Goal: Task Accomplishment & Management: Complete application form

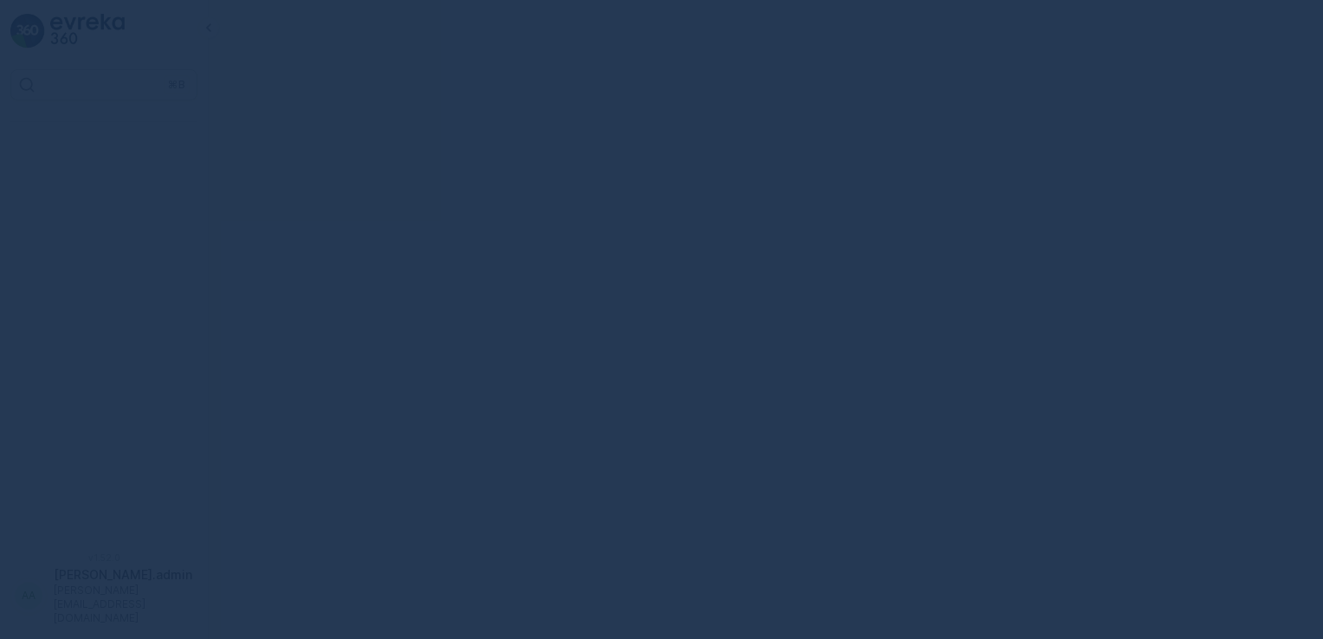
click at [1055, 241] on div at bounding box center [661, 319] width 1323 height 639
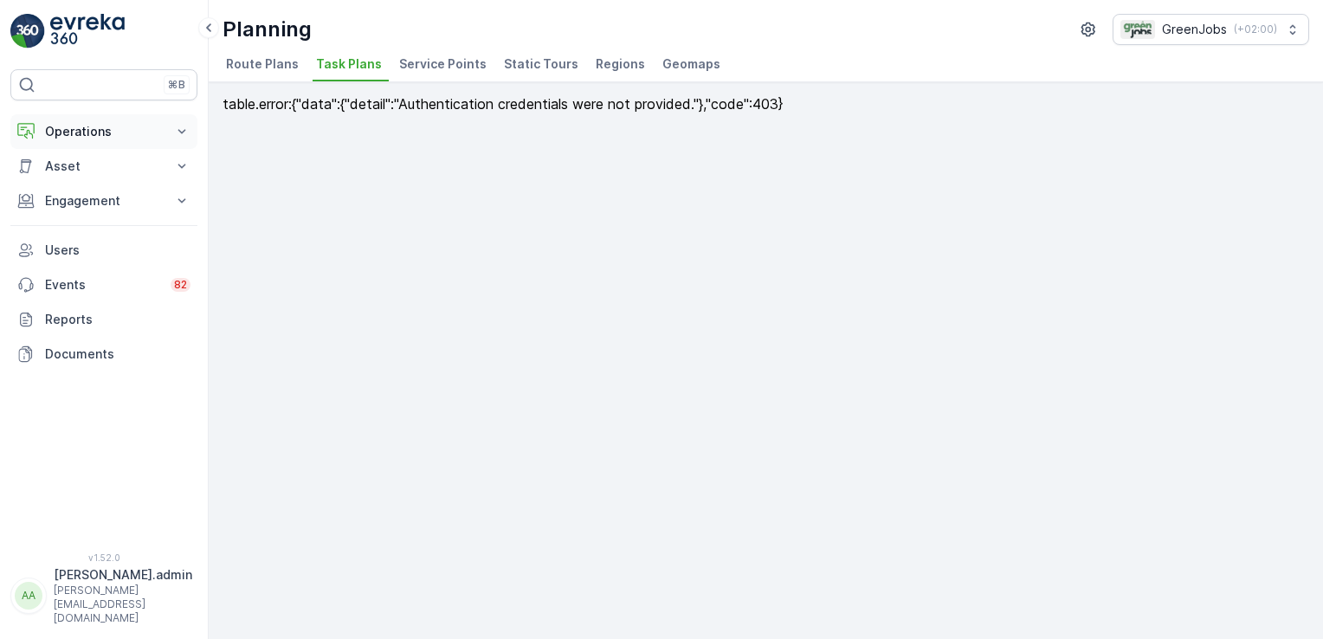
click at [185, 130] on icon at bounding box center [181, 131] width 17 height 17
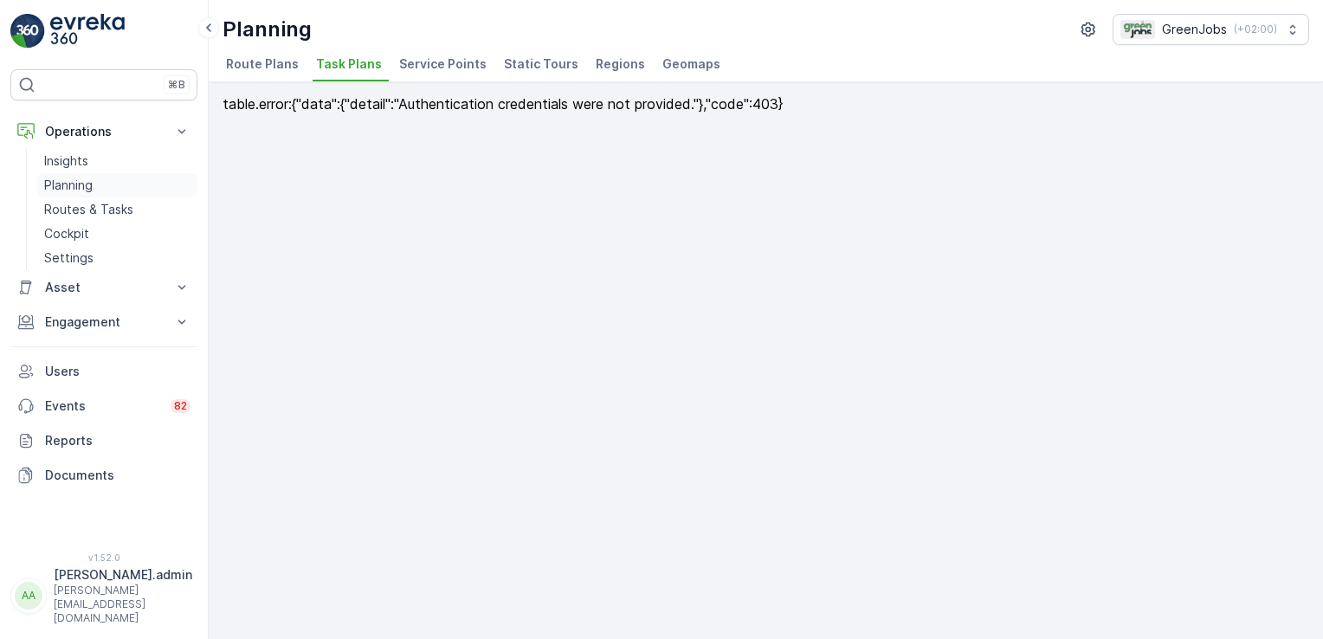
click at [85, 184] on p "Planning" at bounding box center [68, 185] width 48 height 17
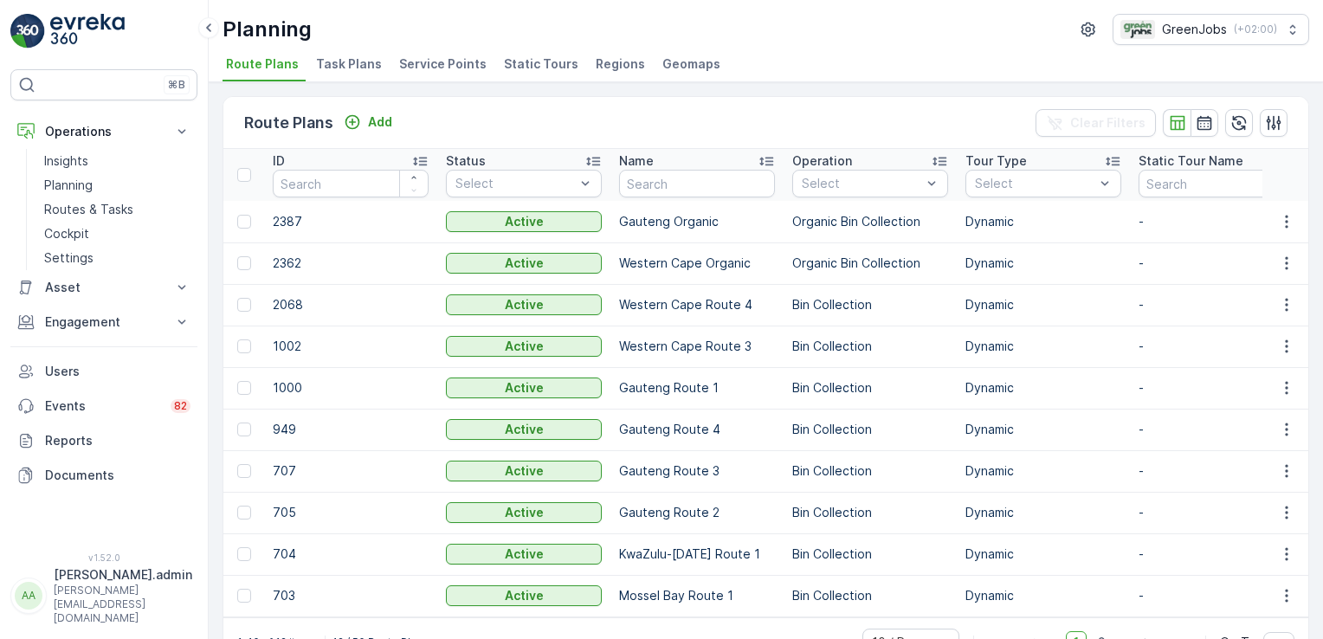
click at [291, 210] on td "2387" at bounding box center [350, 222] width 173 height 42
click at [324, 66] on span "Task Plans" at bounding box center [349, 63] width 66 height 17
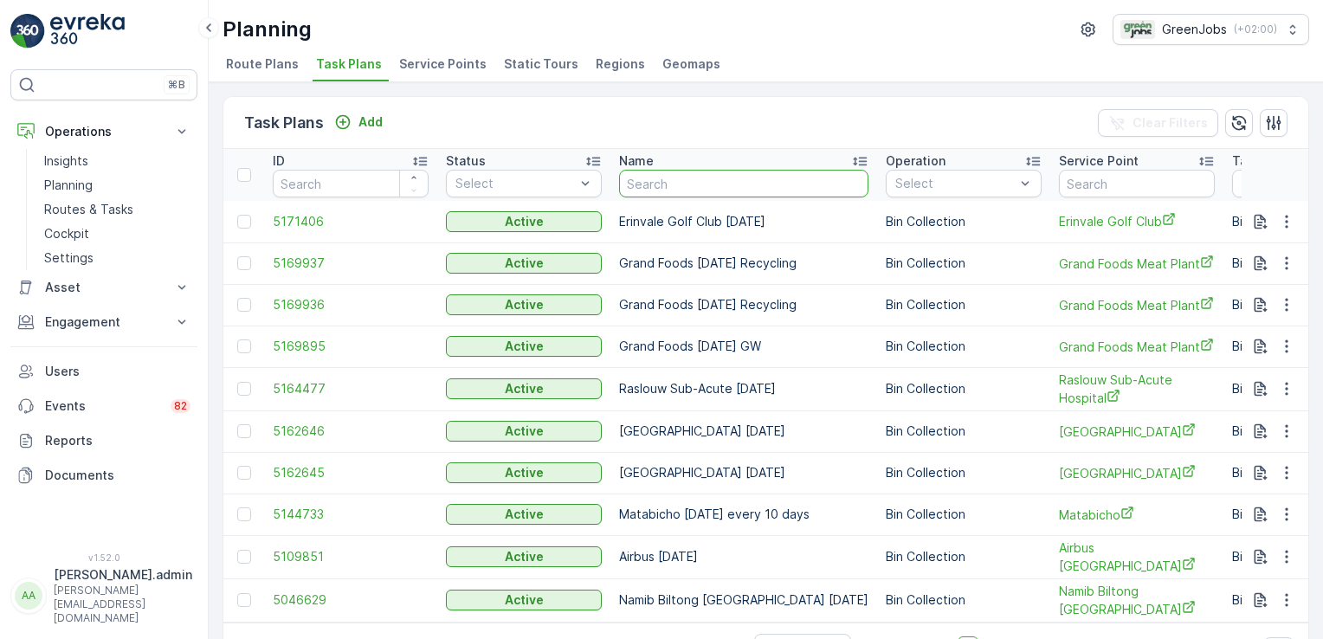
click at [726, 182] on input "text" at bounding box center [743, 184] width 249 height 28
type input "erinvale"
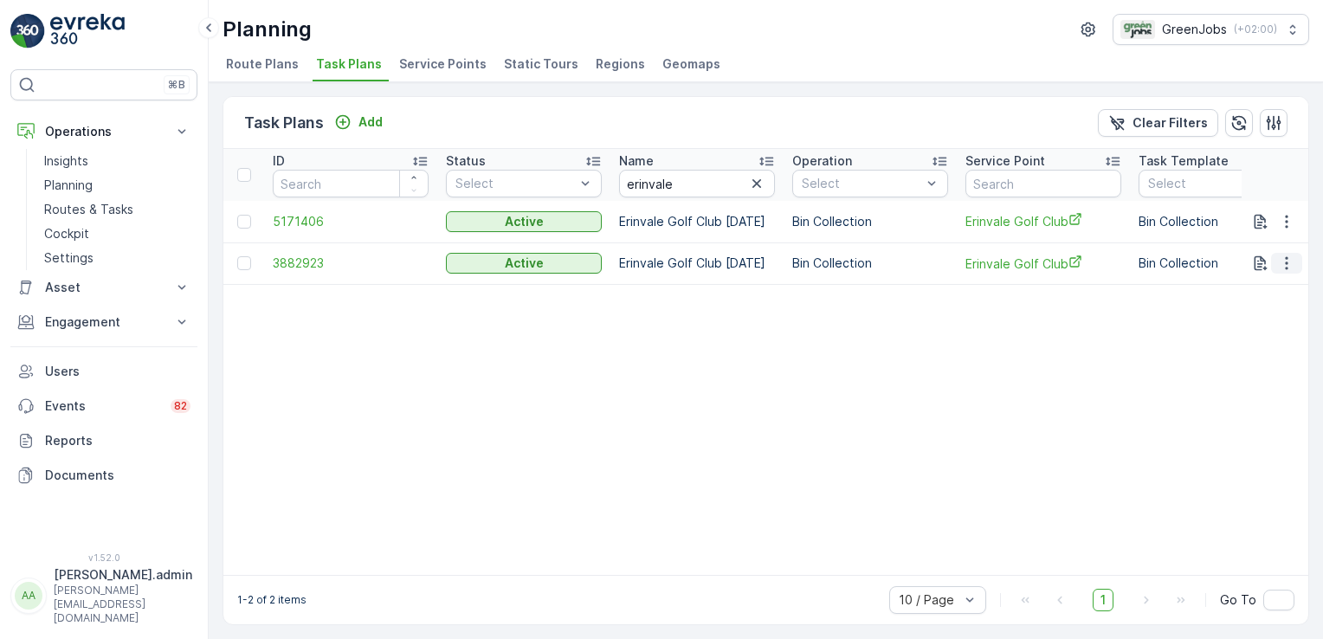
click at [1287, 261] on icon "button" at bounding box center [1286, 263] width 17 height 17
click at [1268, 306] on span "Edit Task Plan" at bounding box center [1256, 311] width 81 height 17
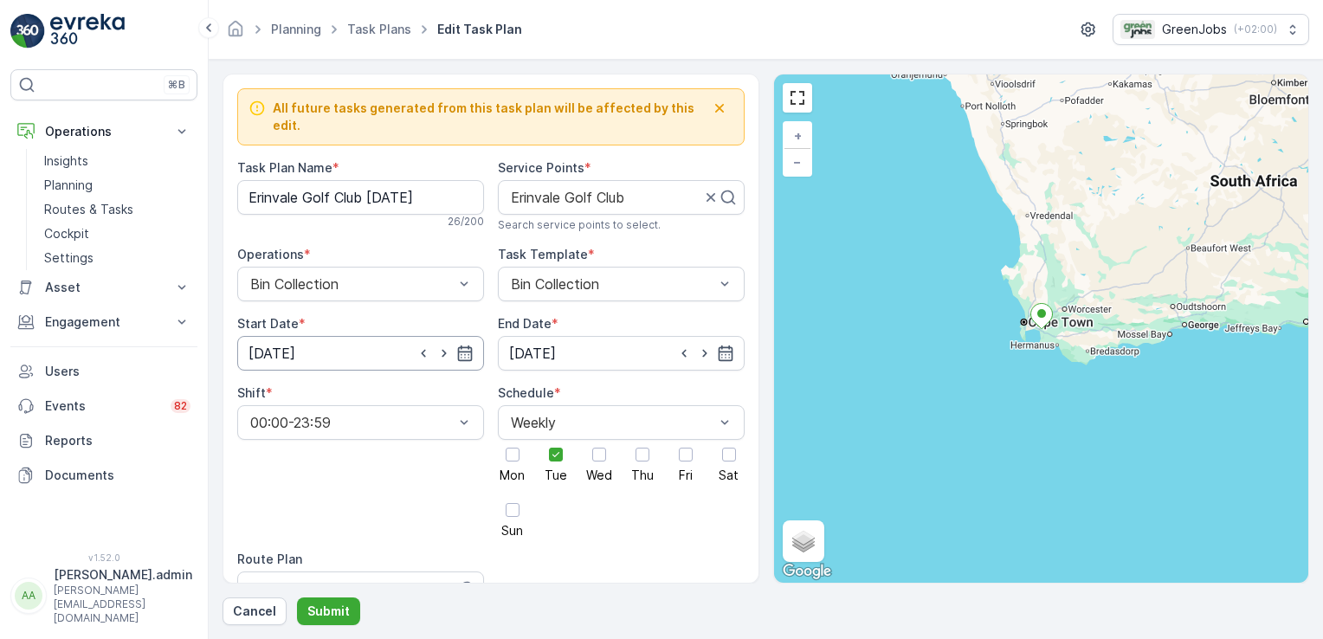
click at [298, 338] on input "[DATE]" at bounding box center [360, 353] width 247 height 35
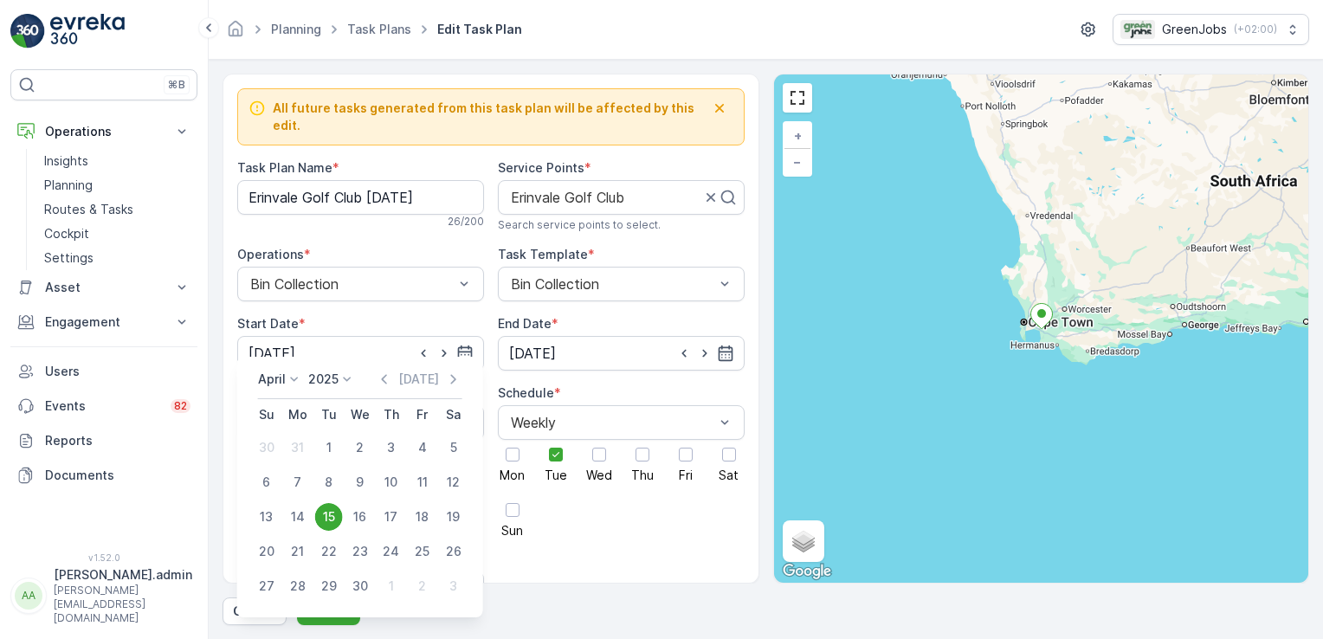
click at [298, 376] on icon at bounding box center [294, 379] width 17 height 17
click at [316, 487] on div "October" at bounding box center [292, 490] width 63 height 24
click at [327, 511] on div "14" at bounding box center [329, 517] width 28 height 28
type input "[DATE]"
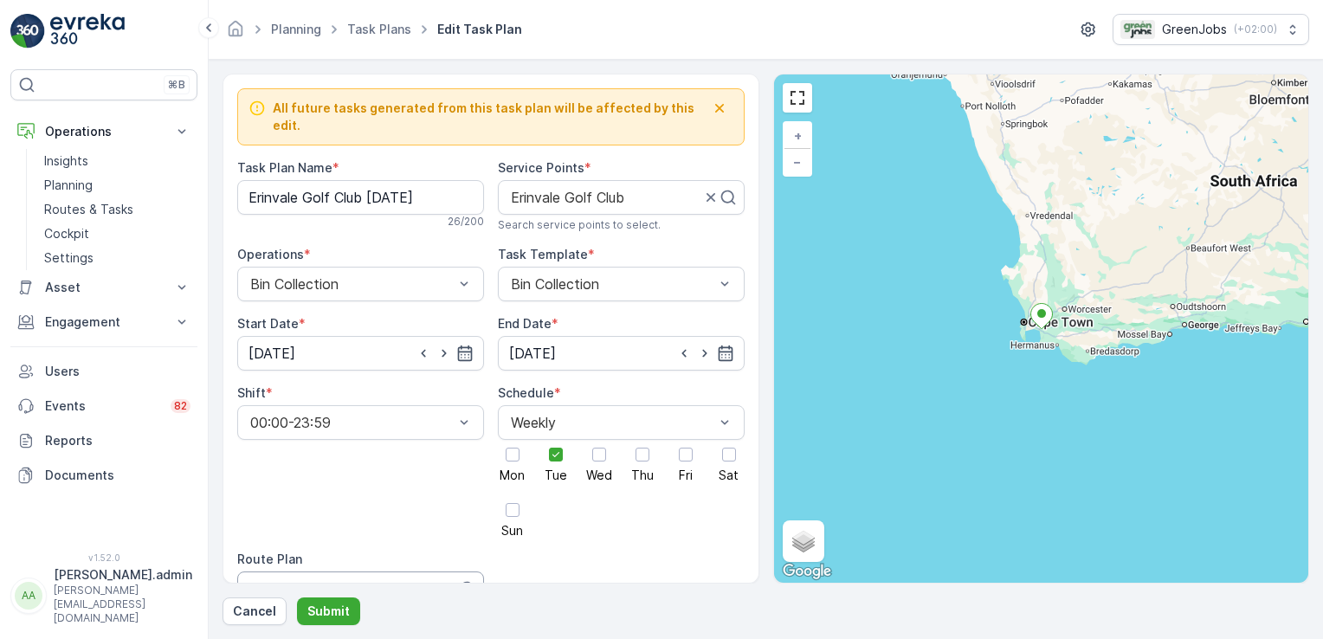
click at [342, 581] on div at bounding box center [344, 589] width 193 height 16
type input "western cape route 3"
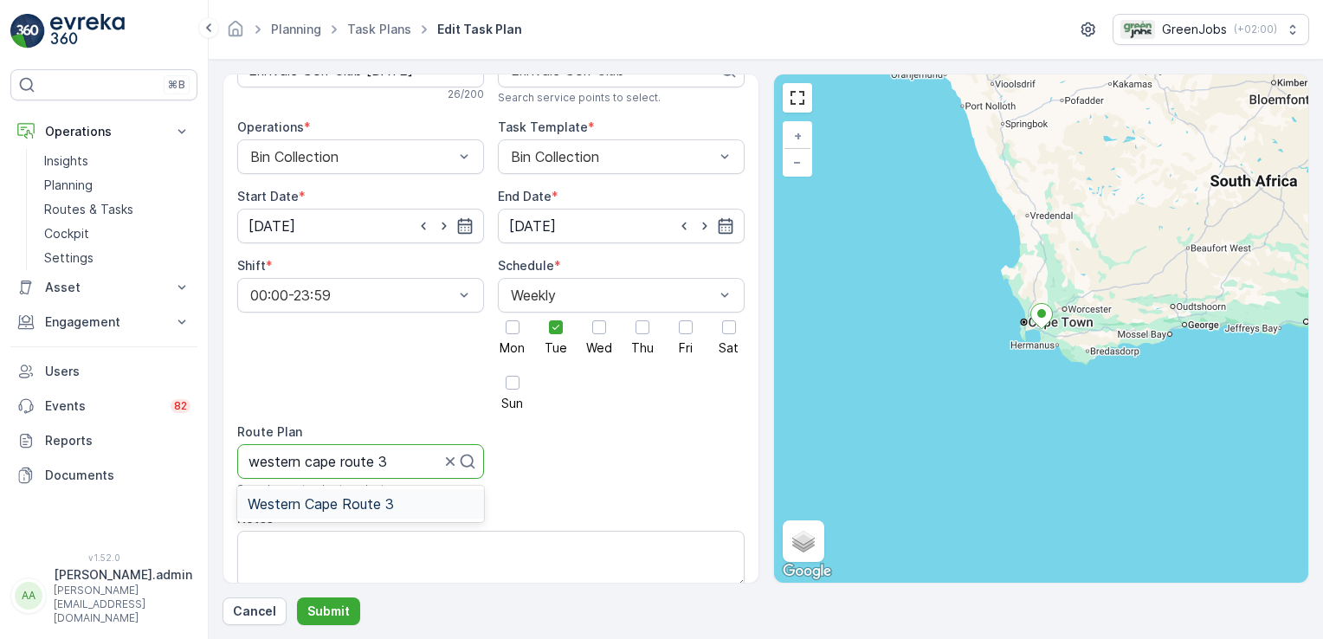
scroll to position [181, 0]
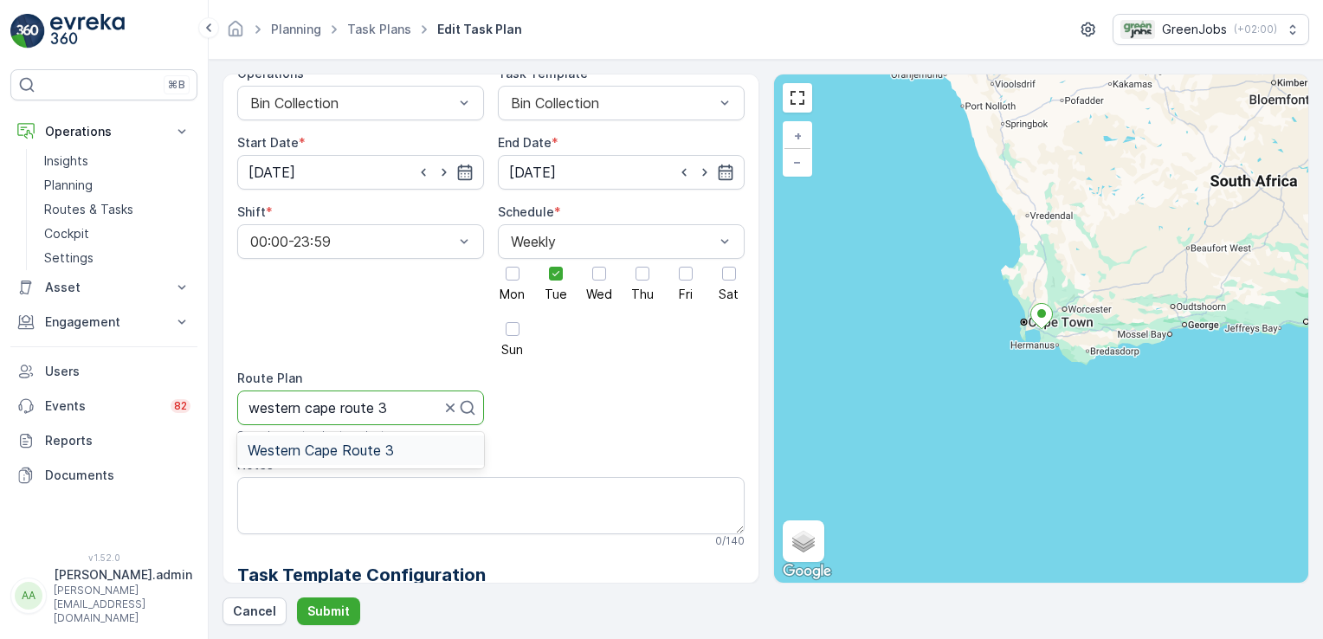
click at [349, 442] on span "Western Cape Route 3" at bounding box center [321, 450] width 146 height 16
click at [326, 608] on p "Submit" at bounding box center [328, 611] width 42 height 17
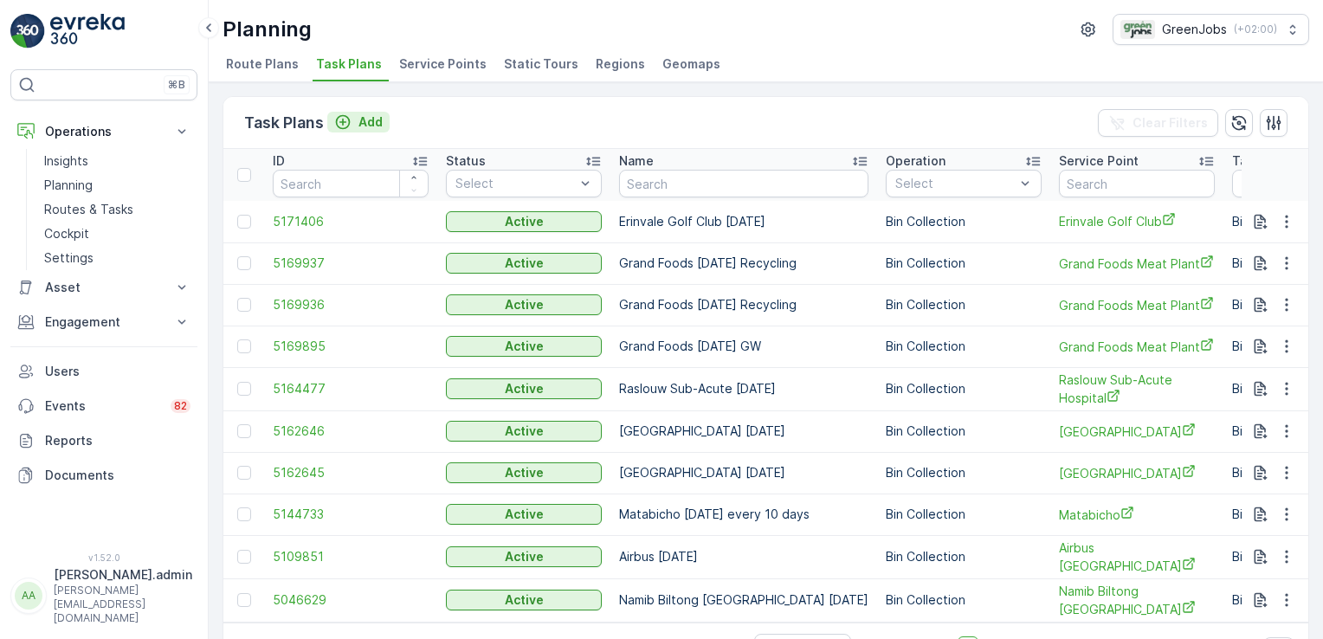
click at [371, 119] on p "Add" at bounding box center [370, 121] width 24 height 17
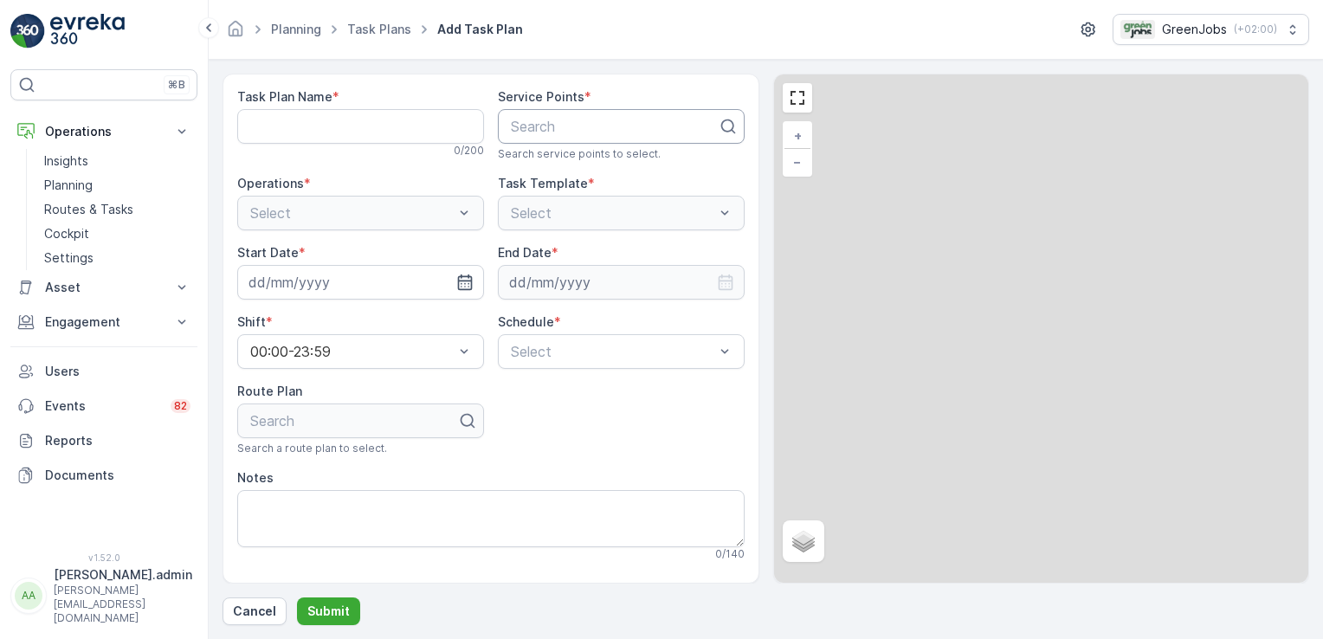
click at [547, 119] on div at bounding box center [614, 127] width 210 height 16
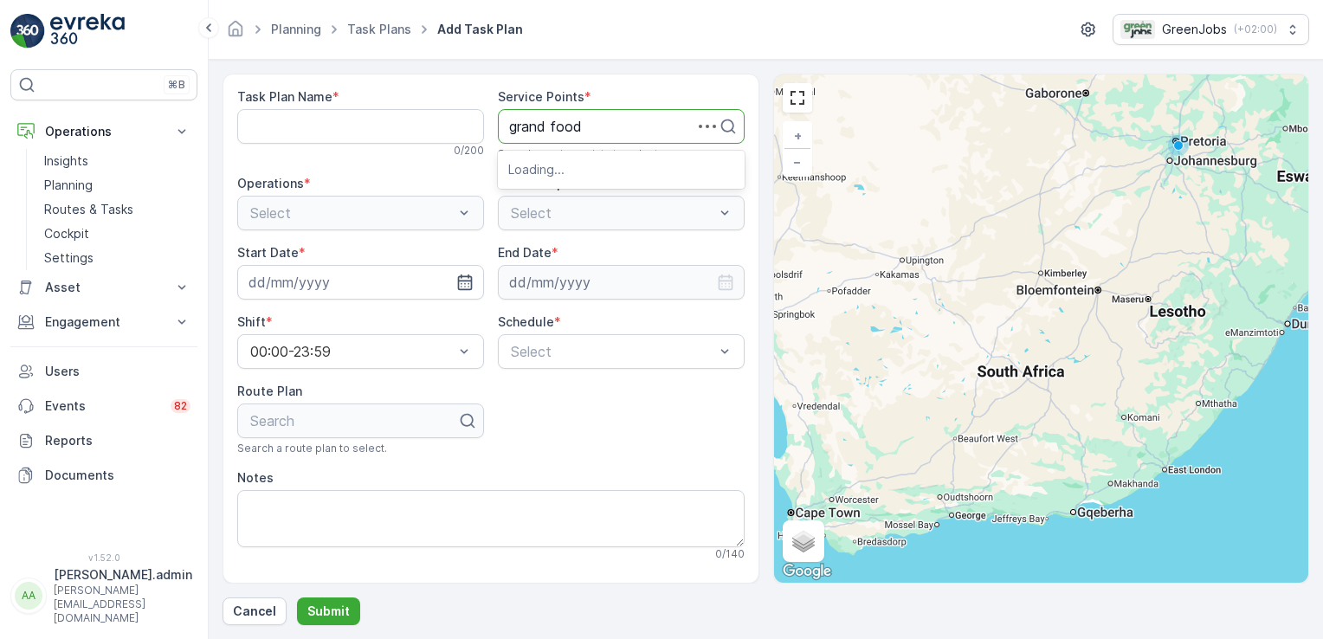
type input "grand foods"
click at [578, 168] on span "Grand Foods Meat Plant" at bounding box center [588, 169] width 161 height 16
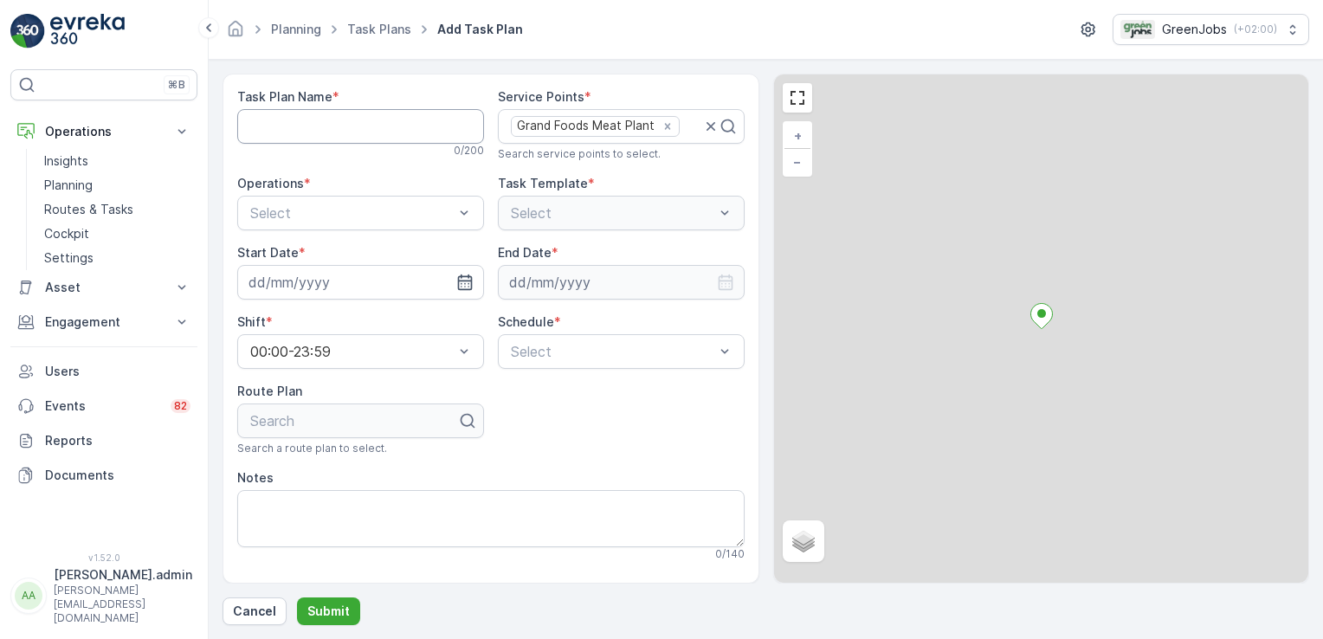
click at [353, 119] on Name "Task Plan Name" at bounding box center [360, 126] width 247 height 35
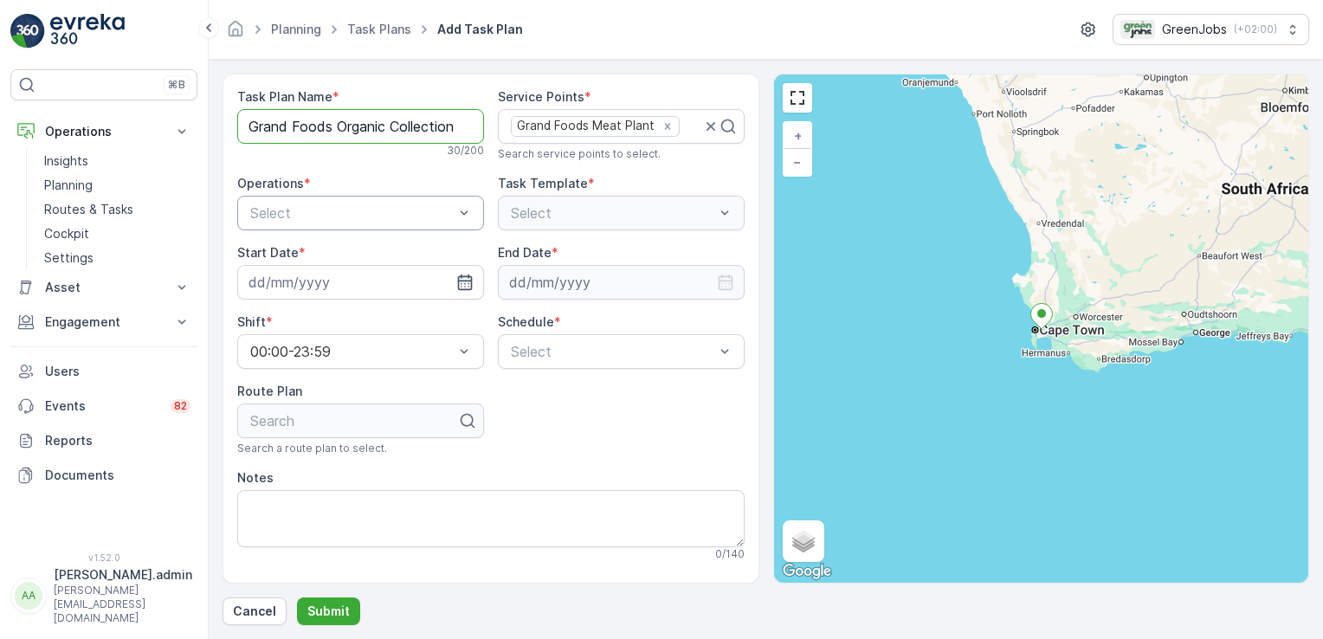
type Name "Grand Foods Organic Collection"
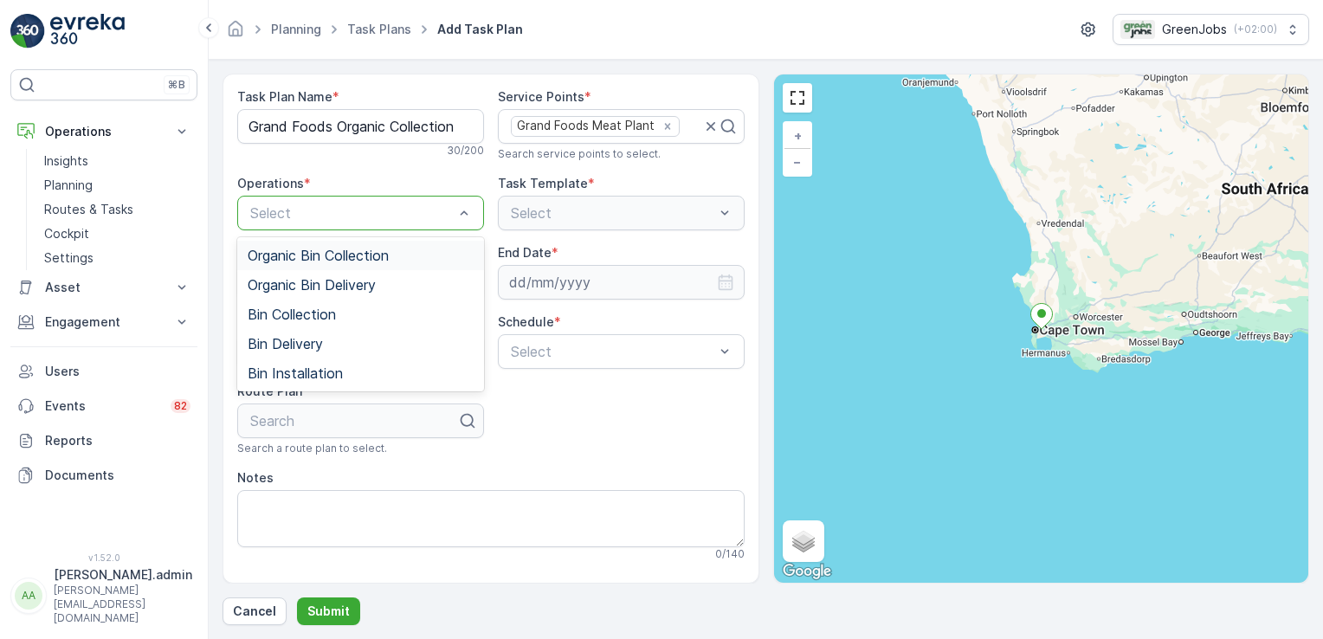
click at [343, 257] on span "Organic Bin Collection" at bounding box center [318, 256] width 141 height 16
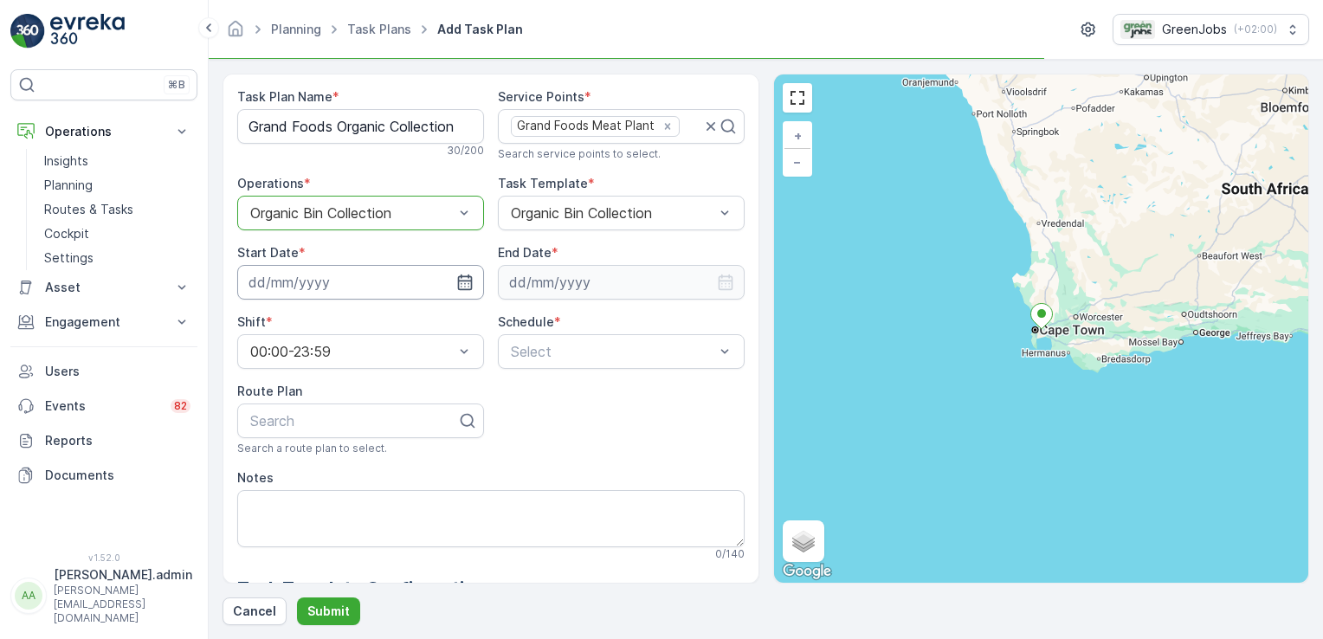
click at [311, 274] on input at bounding box center [360, 282] width 247 height 35
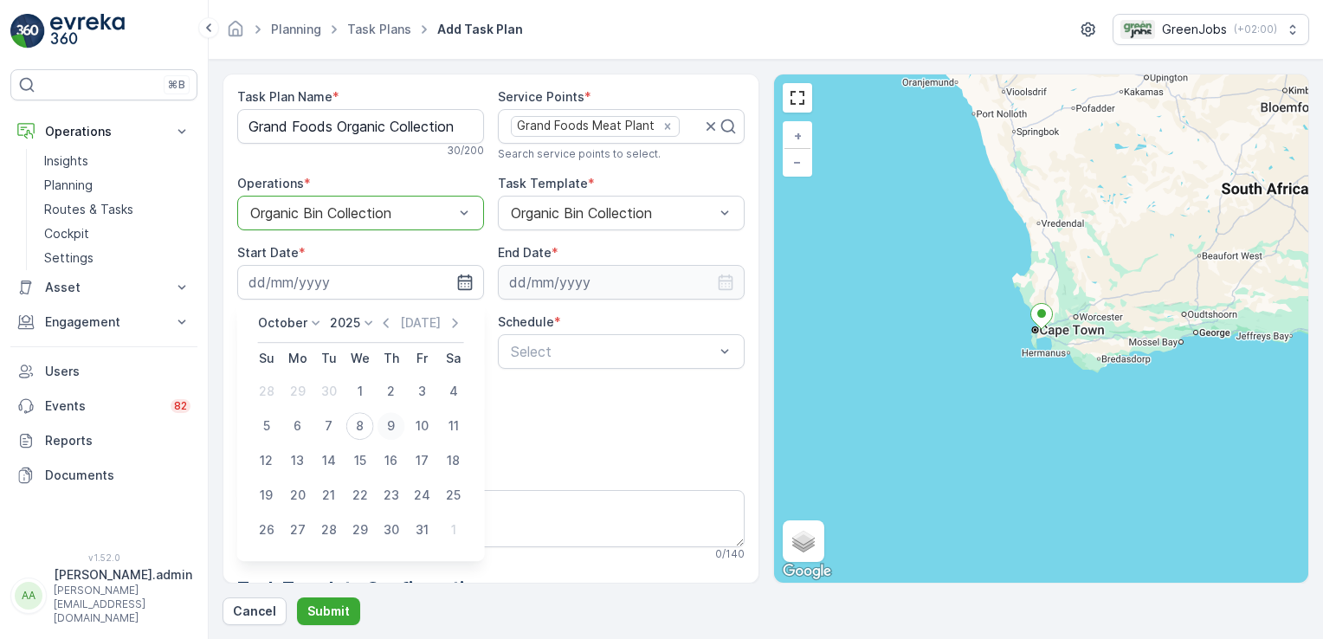
click at [388, 427] on div "9" at bounding box center [391, 426] width 28 height 28
type input "[DATE]"
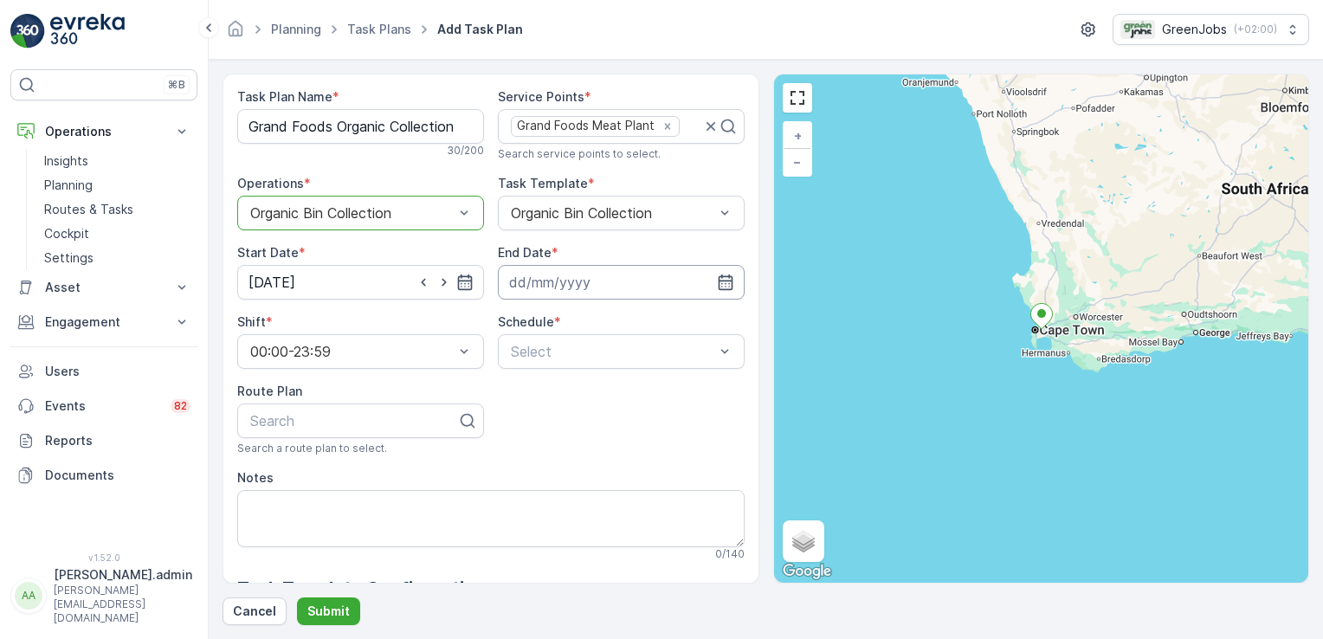
click at [577, 281] on input at bounding box center [621, 282] width 247 height 35
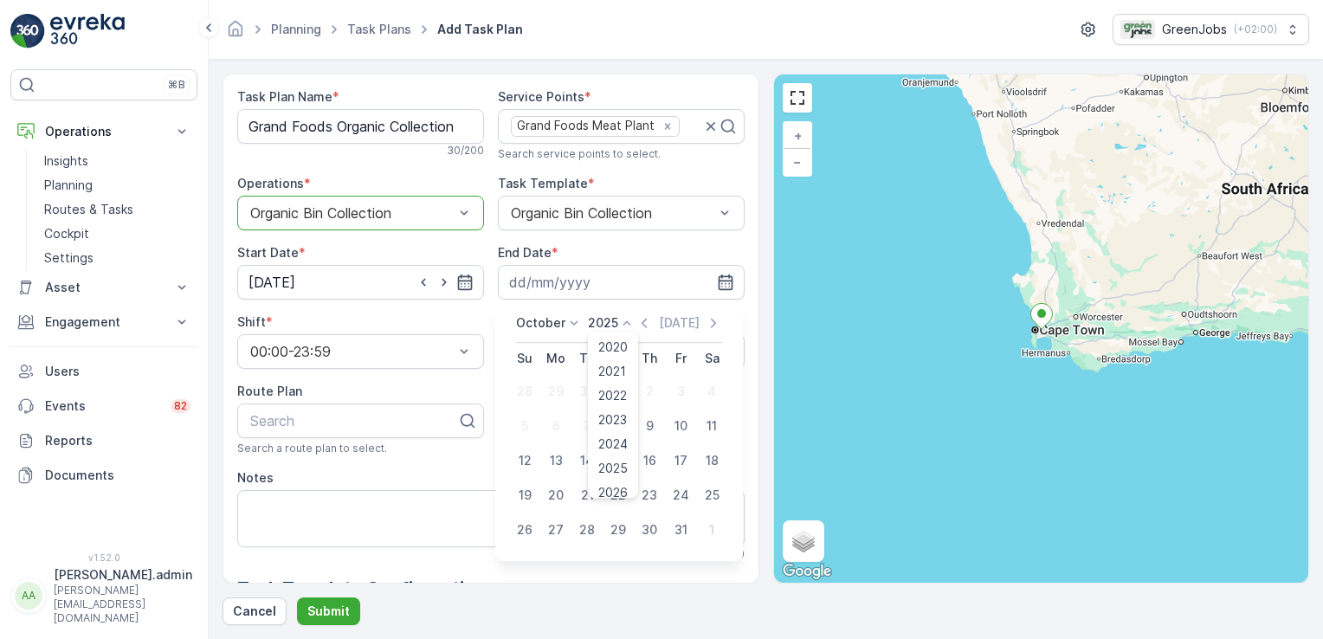
click at [626, 317] on icon at bounding box center [626, 322] width 17 height 17
click at [621, 429] on span "2028" at bounding box center [612, 433] width 29 height 17
click at [575, 326] on icon at bounding box center [573, 322] width 17 height 17
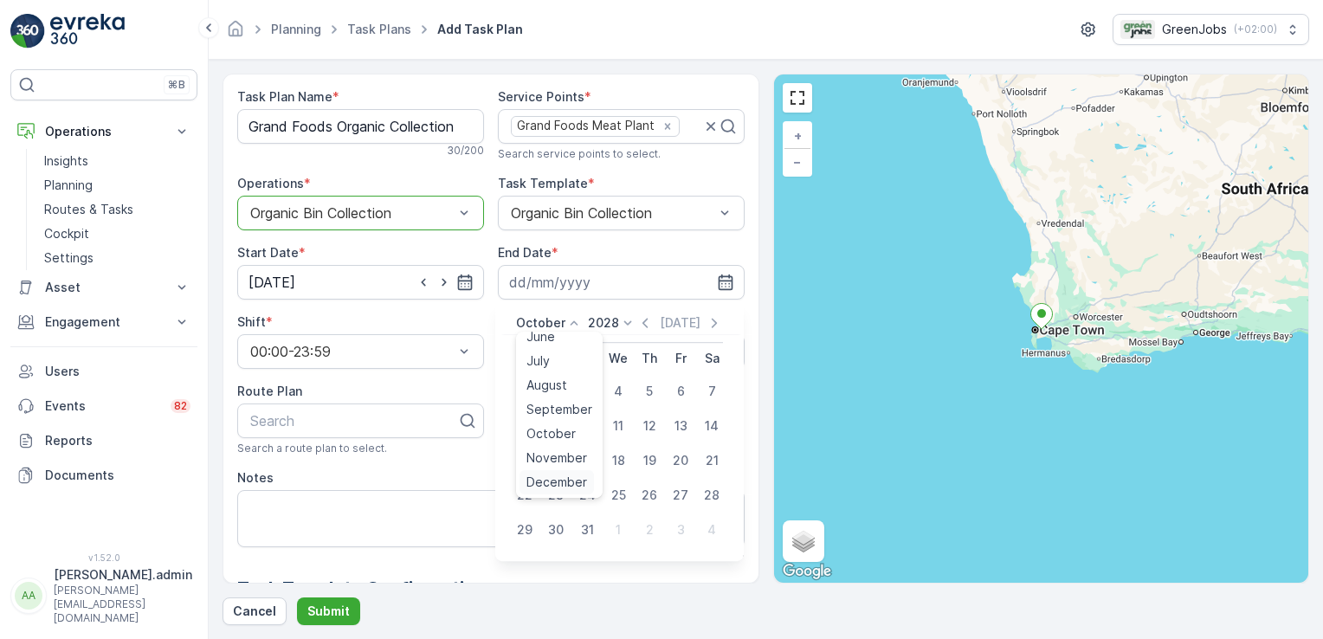
click at [580, 479] on span "December" at bounding box center [556, 482] width 61 height 17
click at [532, 563] on div "31" at bounding box center [525, 565] width 28 height 28
type input "[DATE]"
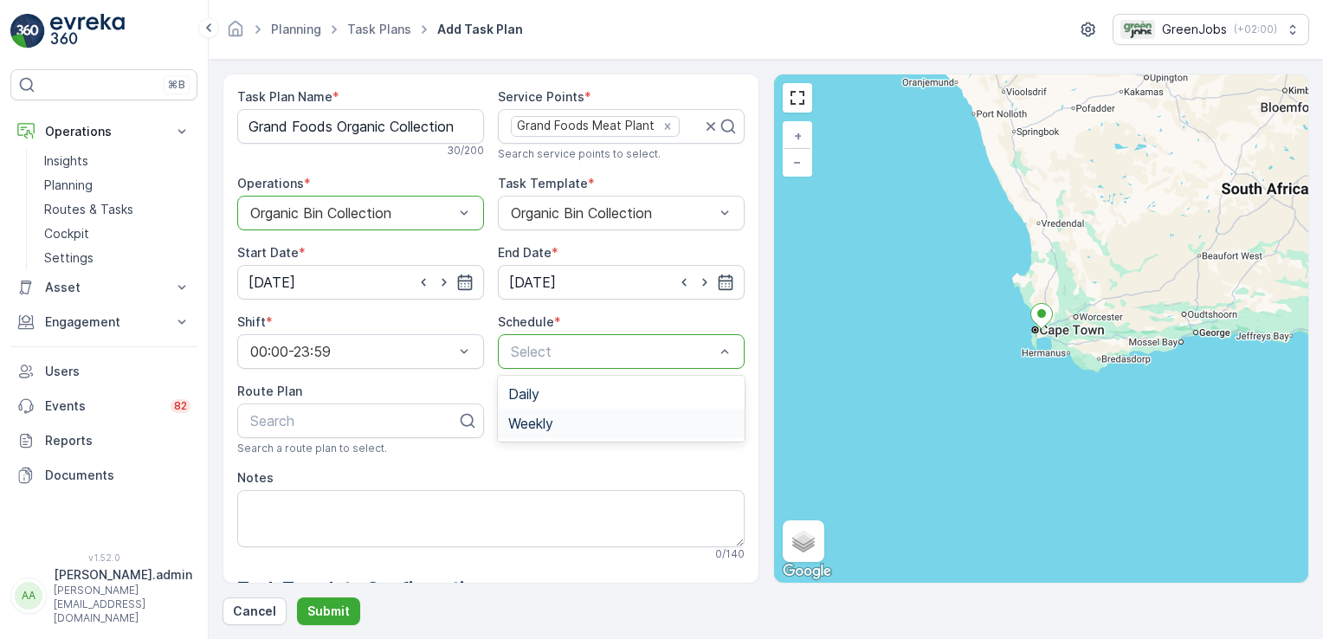
click at [557, 418] on div "Weekly" at bounding box center [621, 424] width 226 height 16
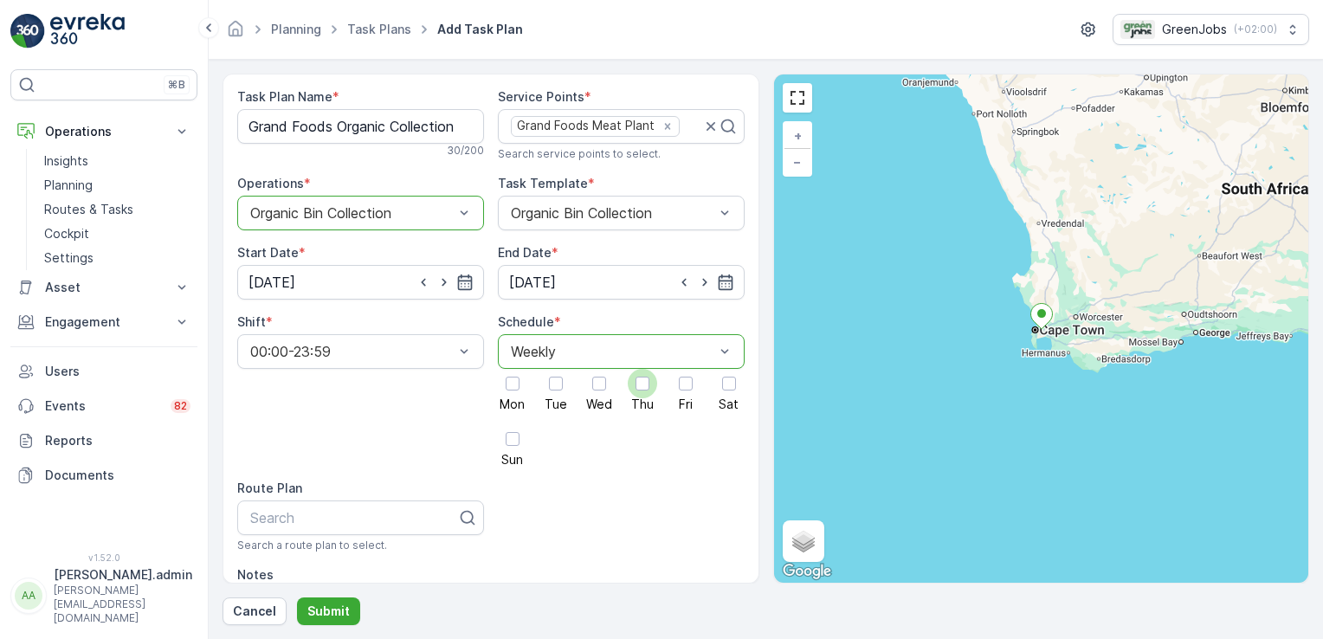
drag, startPoint x: 642, startPoint y: 384, endPoint x: 635, endPoint y: 390, distance: 9.2
click at [641, 384] on div at bounding box center [643, 384] width 14 height 14
click at [642, 369] on input "Thu" at bounding box center [642, 369] width 0 height 0
click at [377, 514] on div at bounding box center [353, 518] width 210 height 16
type input "m"
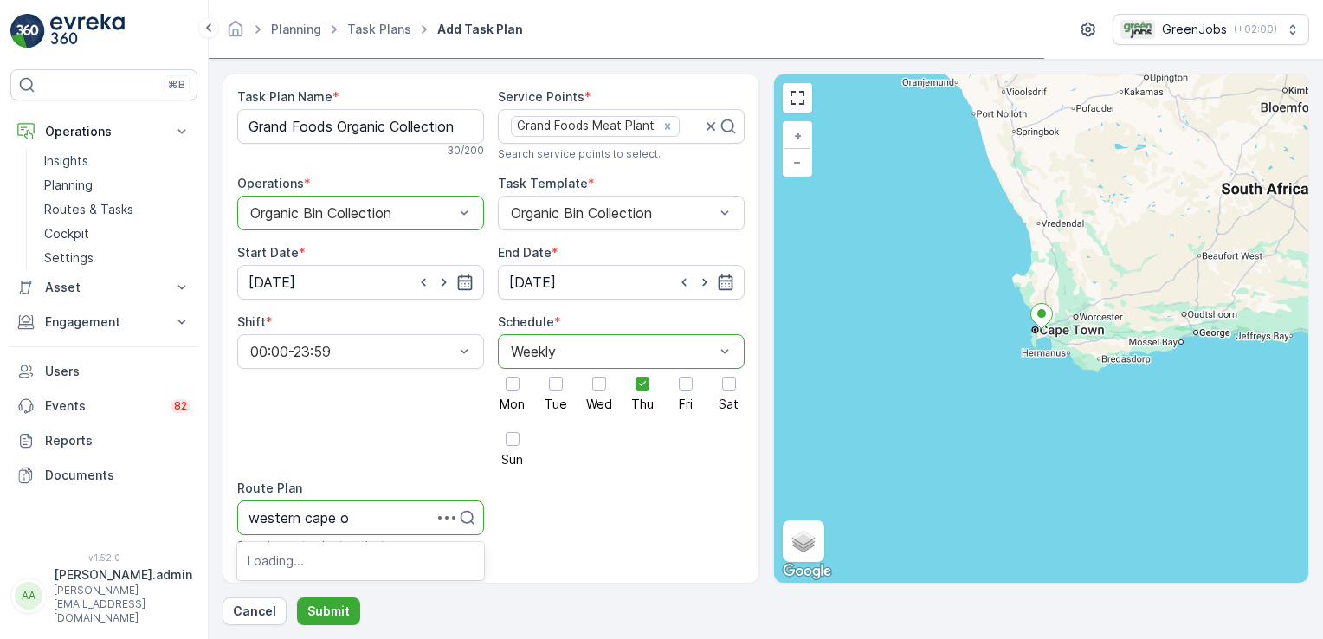
type input "western cape or"
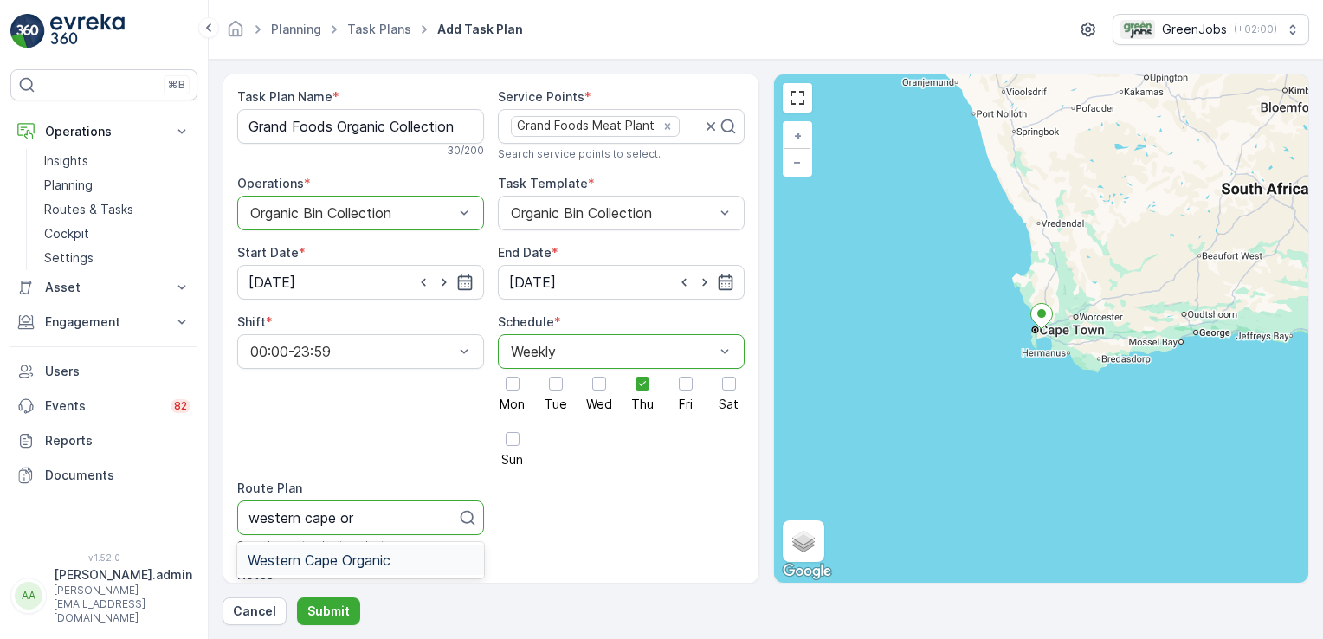
click at [374, 562] on span "Western Cape Organic" at bounding box center [319, 560] width 143 height 16
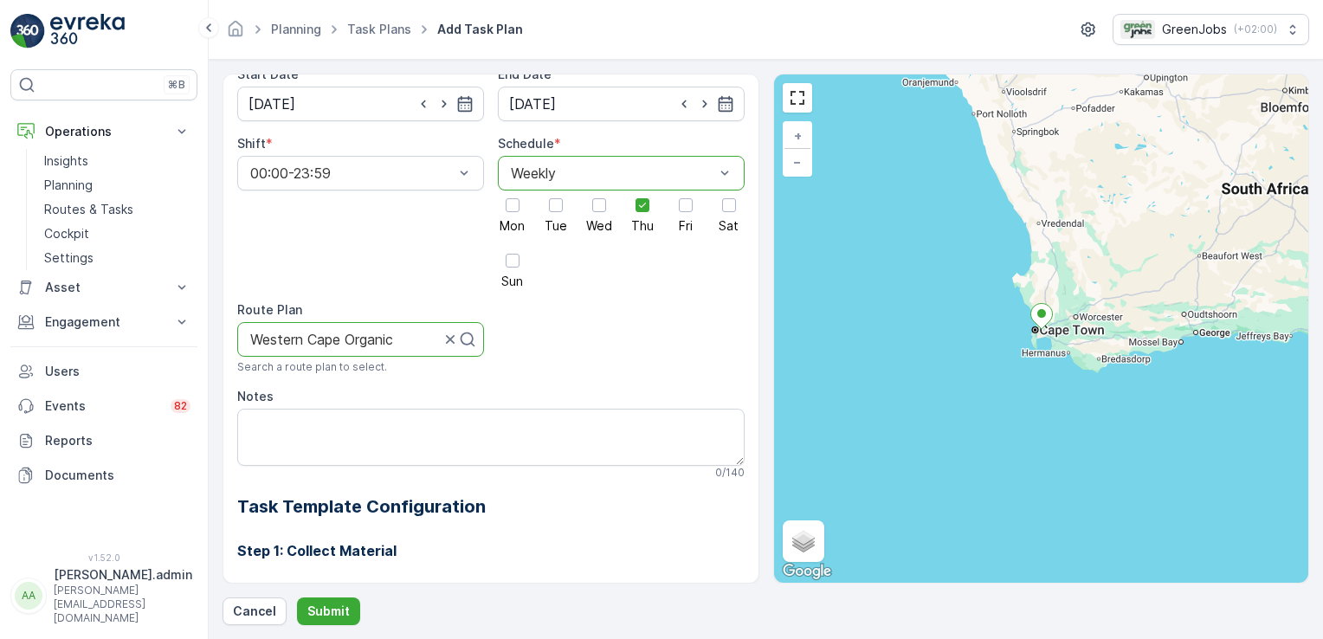
scroll to position [0, 0]
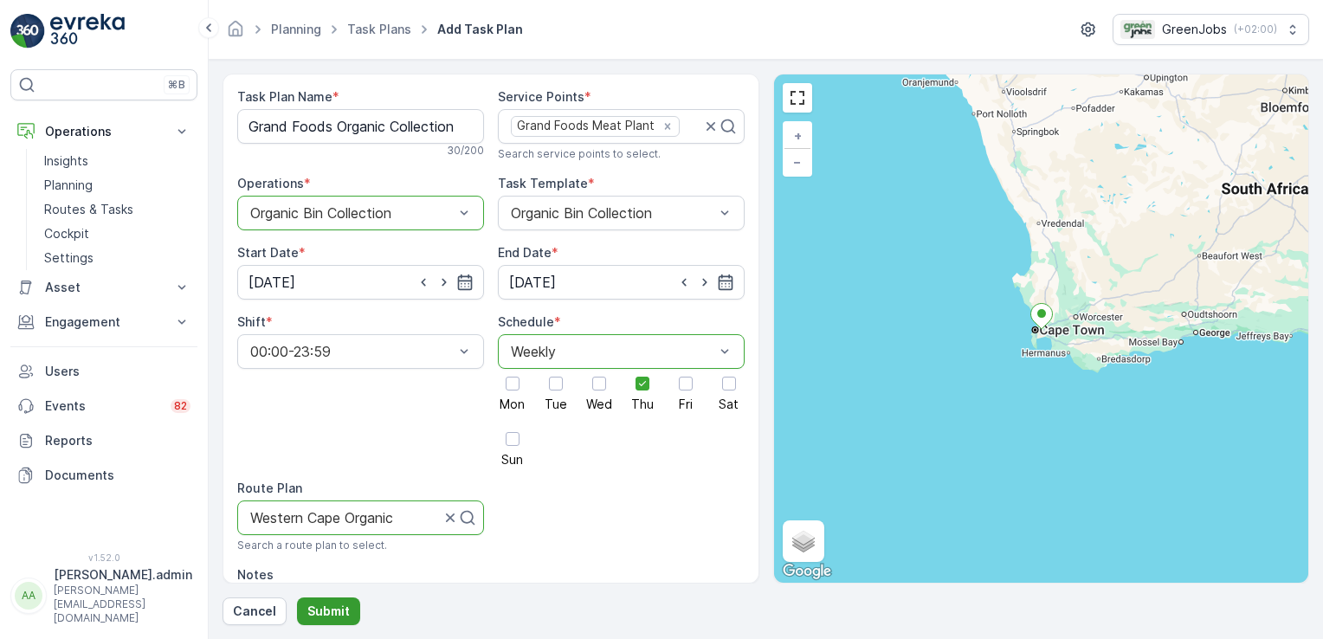
click at [331, 611] on p "Submit" at bounding box center [328, 611] width 42 height 17
